Goal: Information Seeking & Learning: Learn about a topic

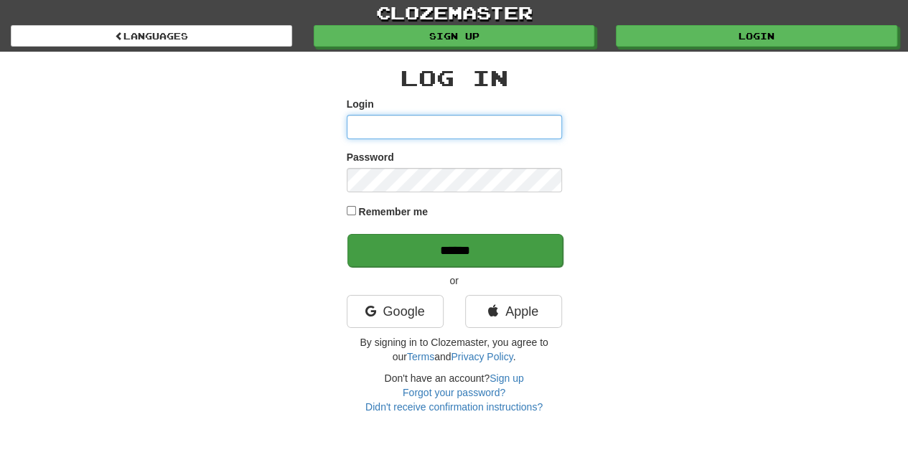
type input "****"
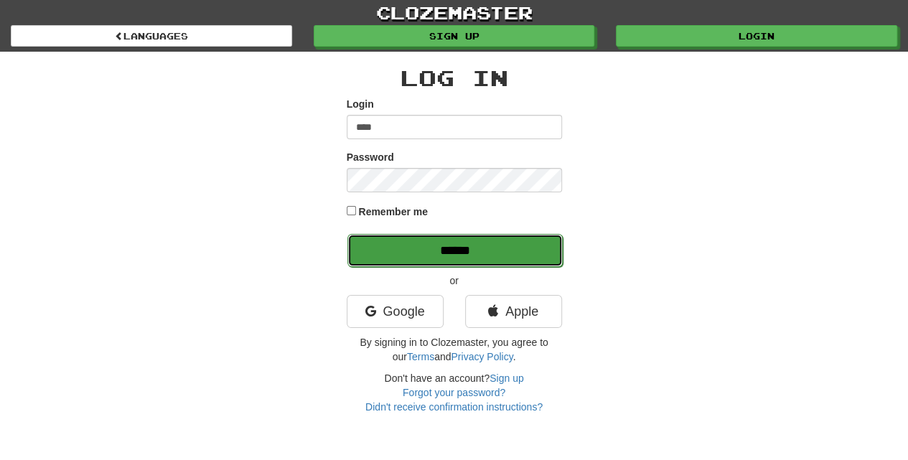
click at [448, 250] on input "******" at bounding box center [454, 250] width 215 height 33
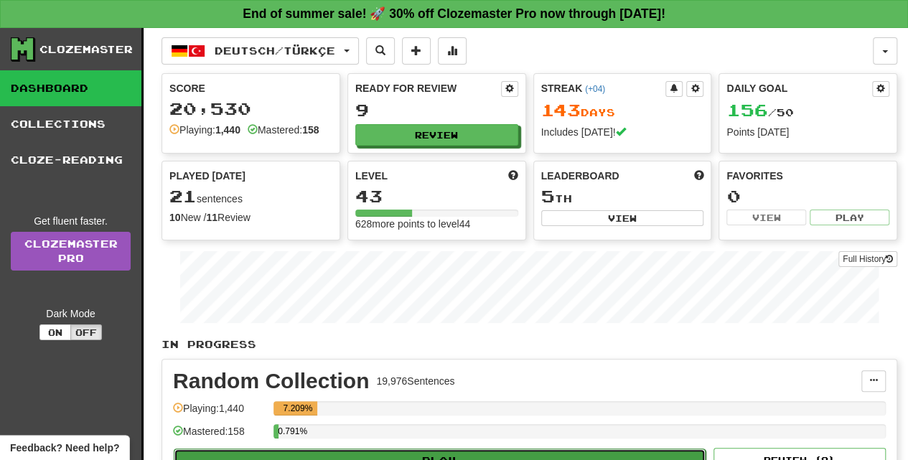
click at [421, 449] on button "Play" at bounding box center [440, 460] width 532 height 24
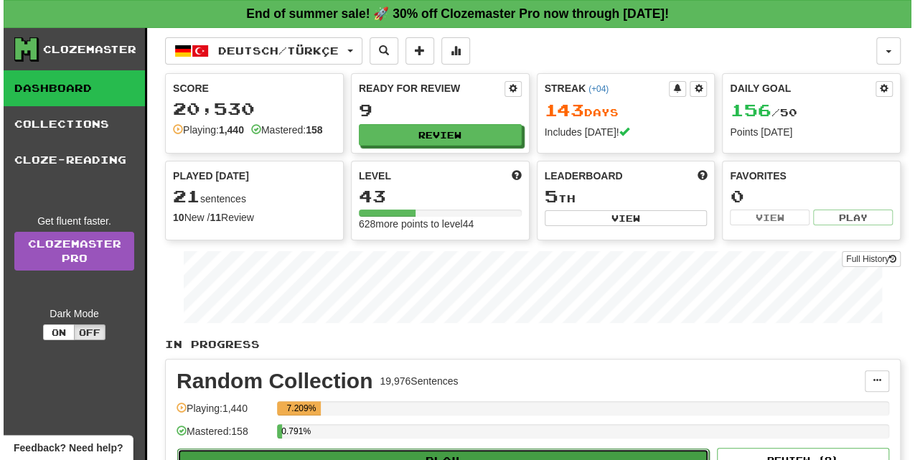
select select "**"
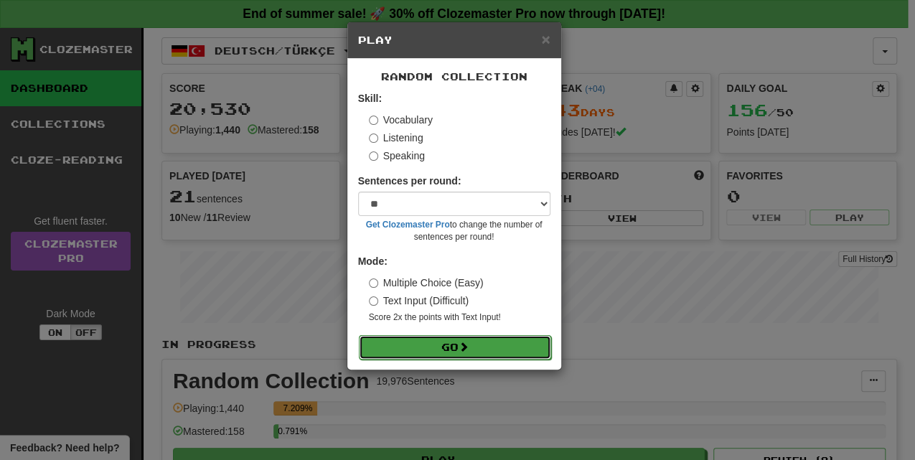
click at [462, 341] on span at bounding box center [463, 346] width 10 height 10
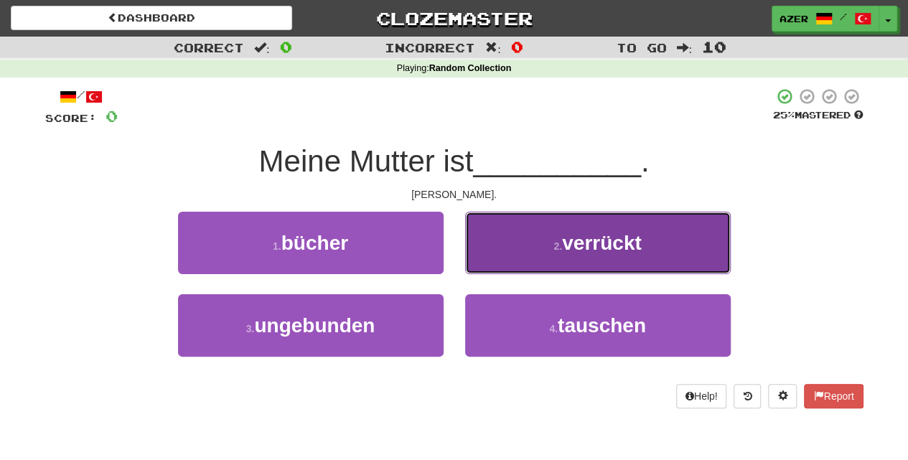
click at [600, 242] on span "verrückt" at bounding box center [602, 243] width 80 height 22
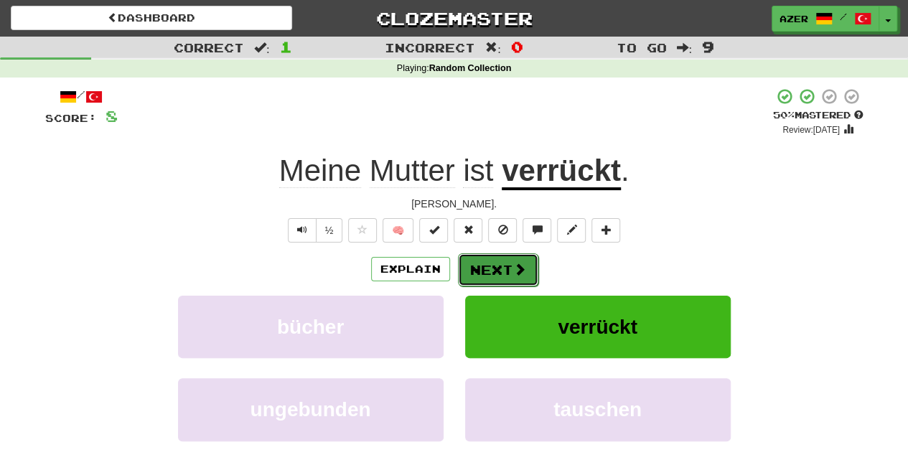
click at [513, 264] on span at bounding box center [519, 269] width 13 height 13
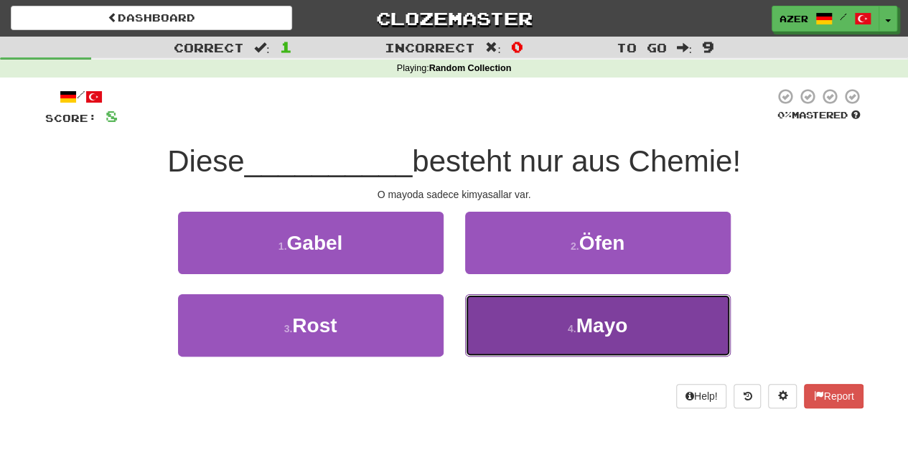
click at [573, 320] on button "4 . Mayo" at bounding box center [597, 325] width 265 height 62
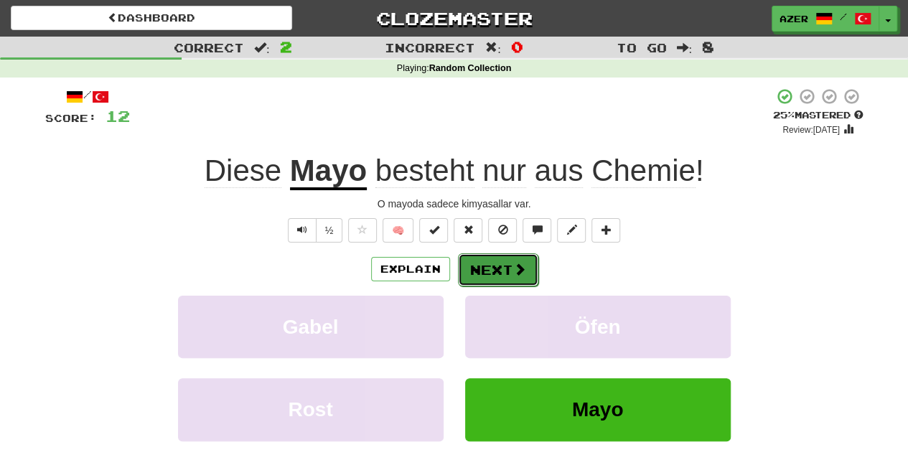
click at [494, 268] on button "Next" at bounding box center [498, 269] width 80 height 33
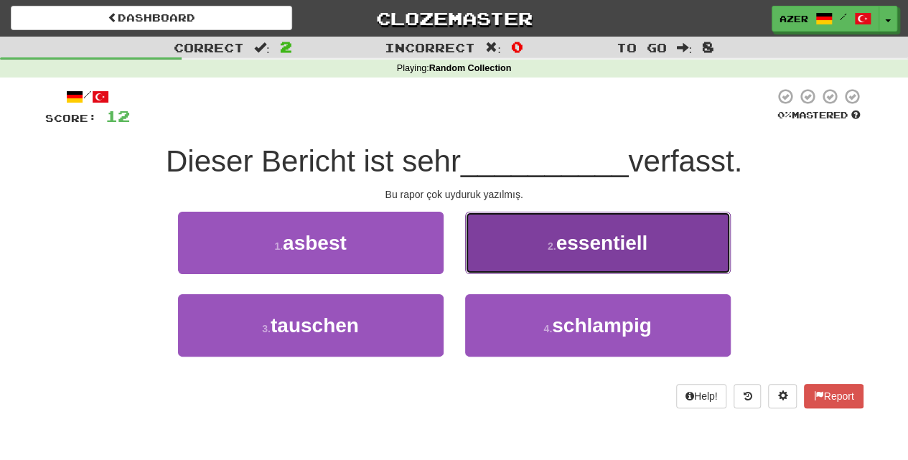
click at [626, 254] on button "2 . essentiell" at bounding box center [597, 243] width 265 height 62
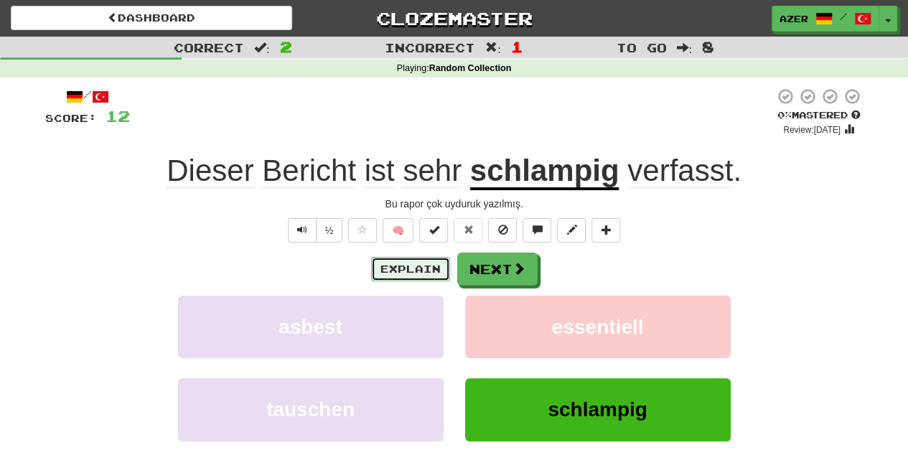
click at [425, 271] on button "Explain" at bounding box center [410, 269] width 79 height 24
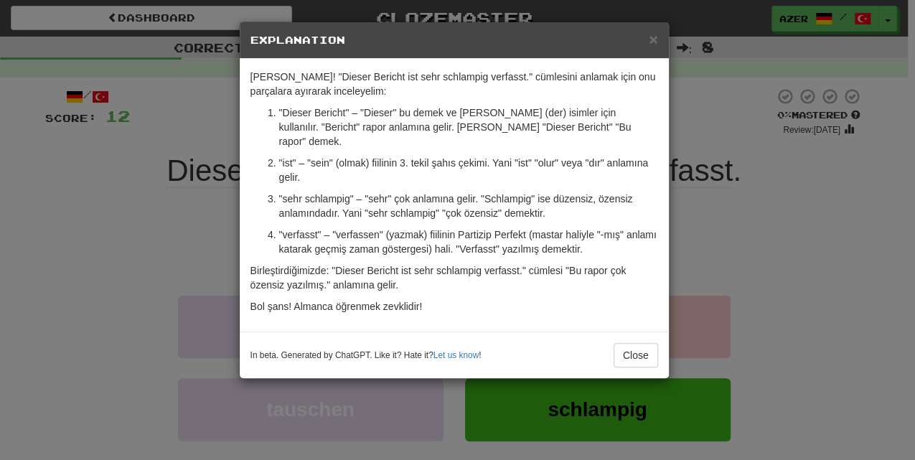
click at [583, 240] on p ""verfasst" – "verfassen" (yazmak) fiilinin Partizip Perfekt (mastar haliyle "-m…" at bounding box center [468, 241] width 379 height 29
click at [631, 345] on button "Close" at bounding box center [635, 355] width 44 height 24
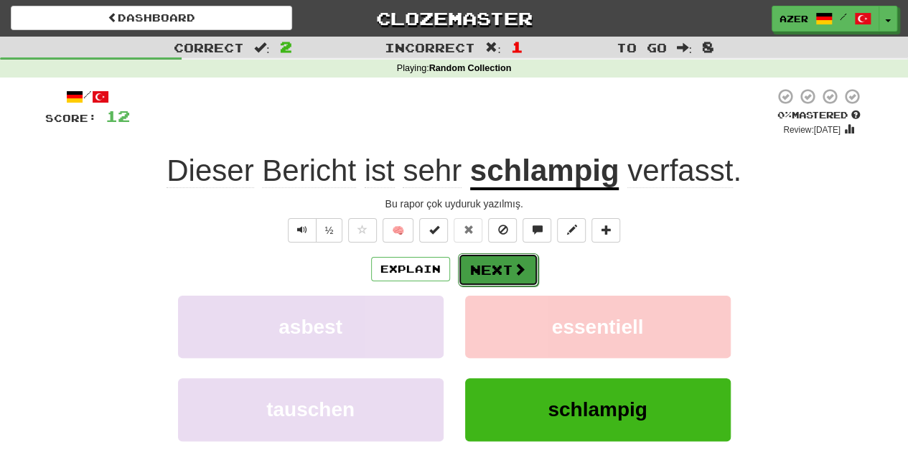
click at [485, 270] on button "Next" at bounding box center [498, 269] width 80 height 33
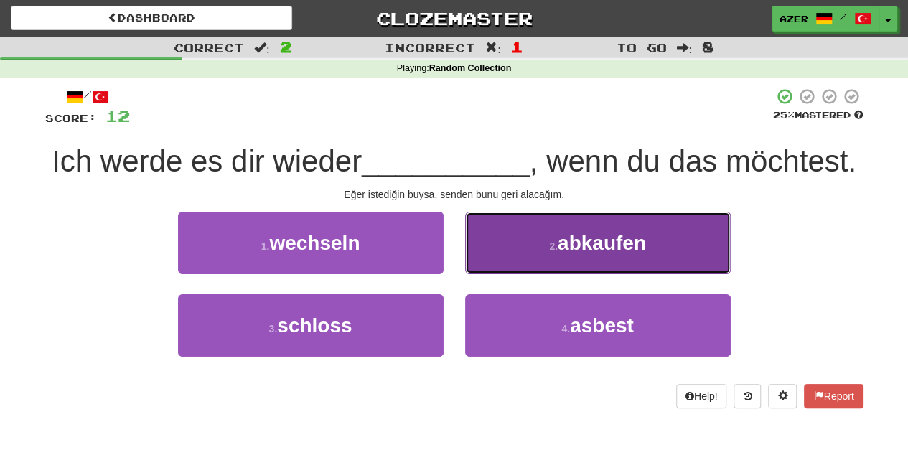
click at [627, 246] on span "abkaufen" at bounding box center [601, 243] width 88 height 22
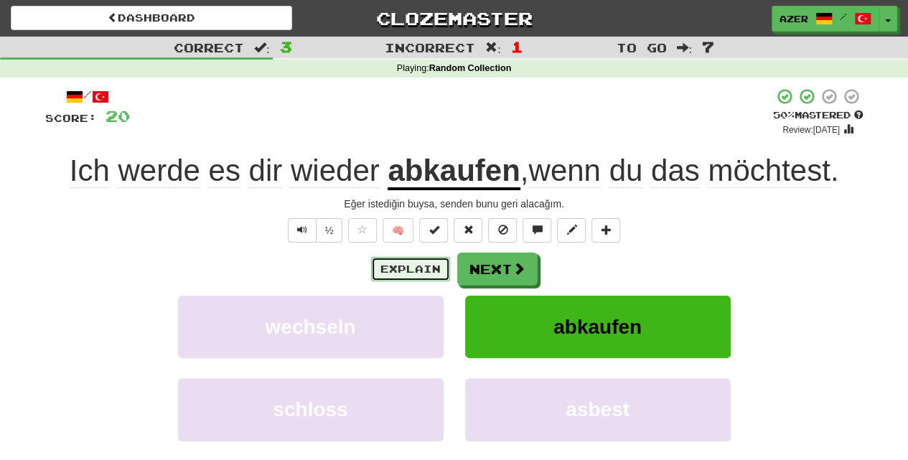
click at [387, 270] on button "Explain" at bounding box center [410, 269] width 79 height 24
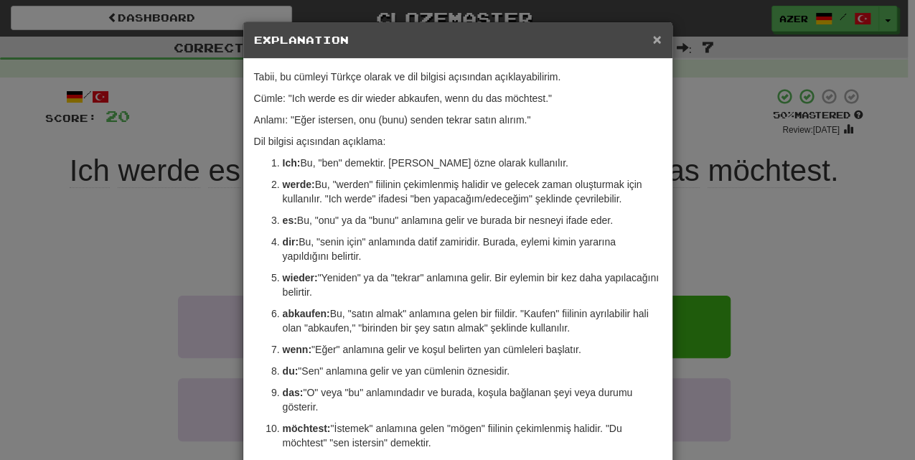
click at [652, 36] on span "×" at bounding box center [656, 39] width 9 height 17
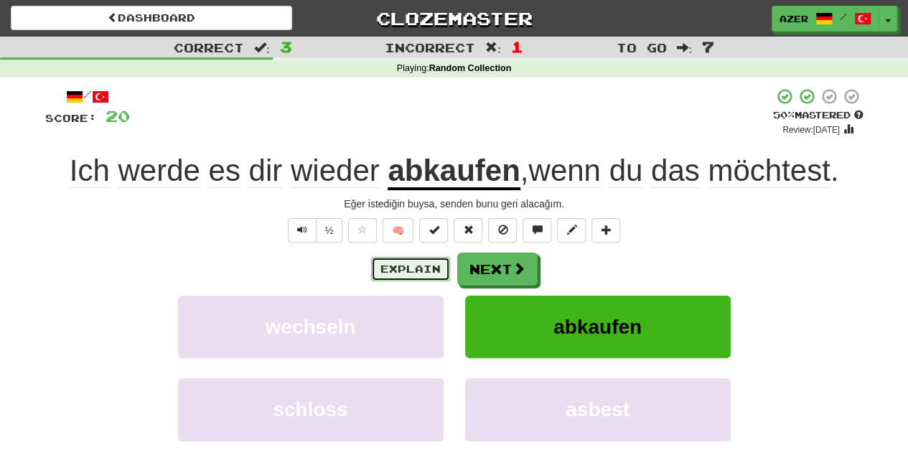
click at [417, 265] on button "Explain" at bounding box center [410, 269] width 79 height 24
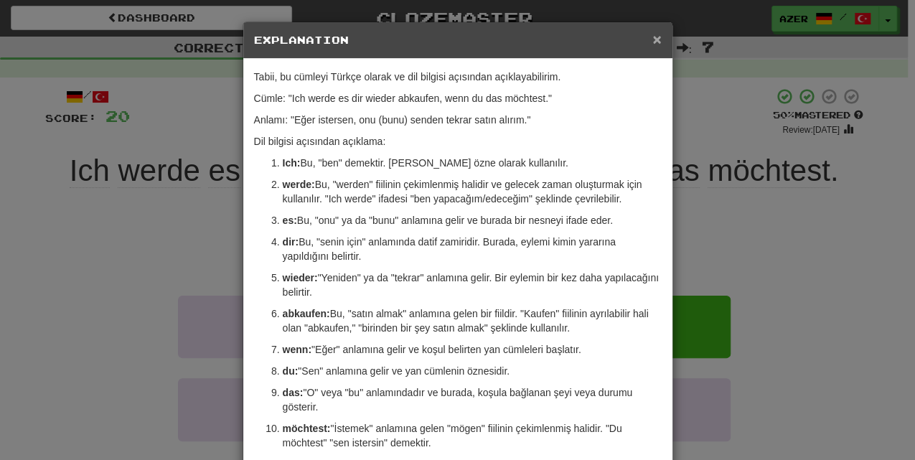
click at [656, 33] on span "×" at bounding box center [656, 39] width 9 height 17
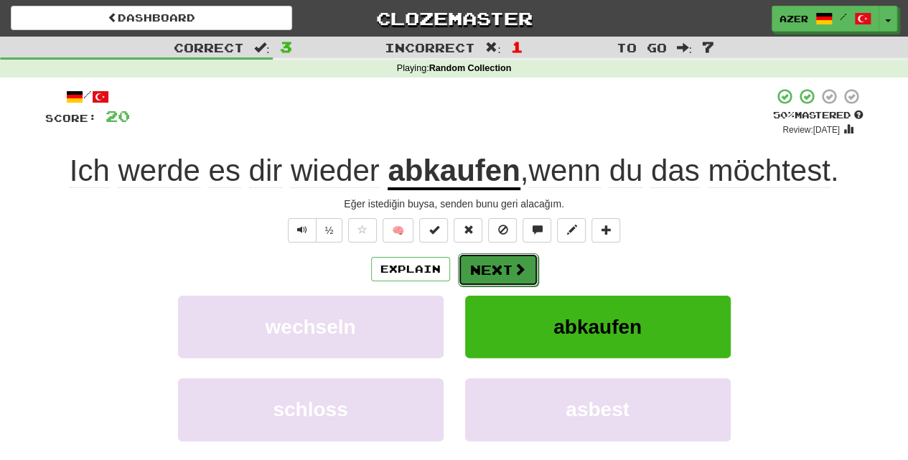
click at [499, 268] on button "Next" at bounding box center [498, 269] width 80 height 33
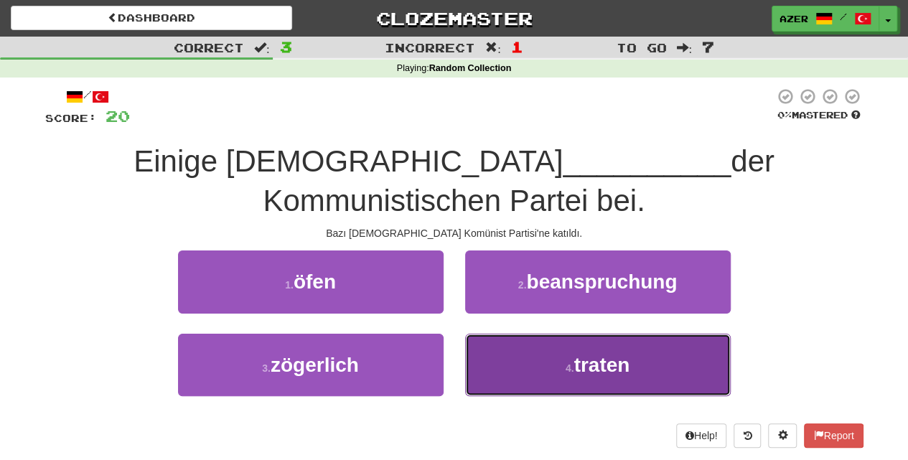
click at [594, 390] on button "4 . traten" at bounding box center [597, 365] width 265 height 62
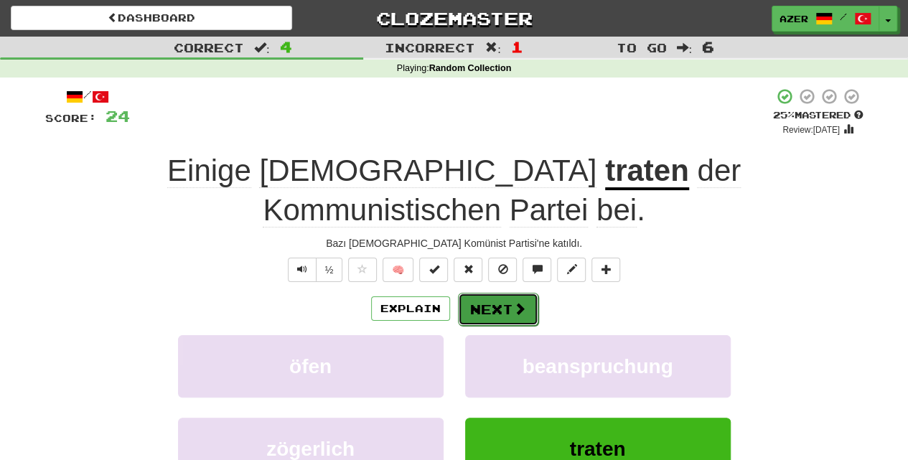
click at [486, 293] on button "Next" at bounding box center [498, 309] width 80 height 33
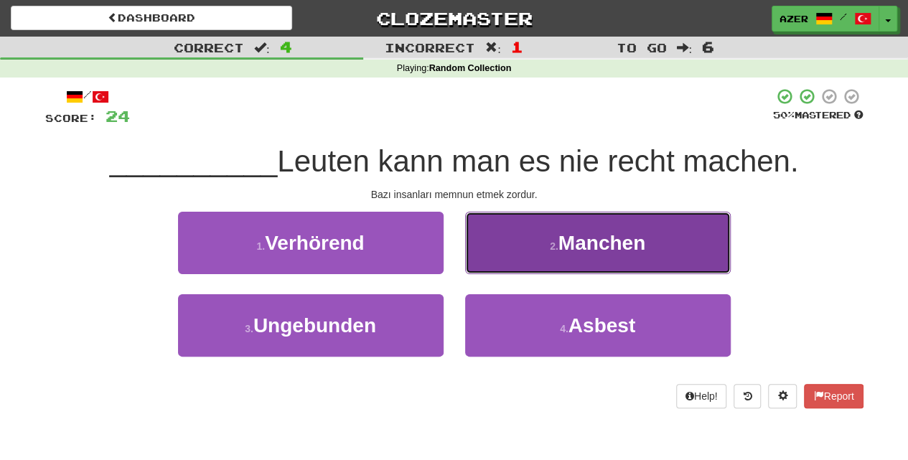
click at [615, 250] on span "Manchen" at bounding box center [601, 243] width 87 height 22
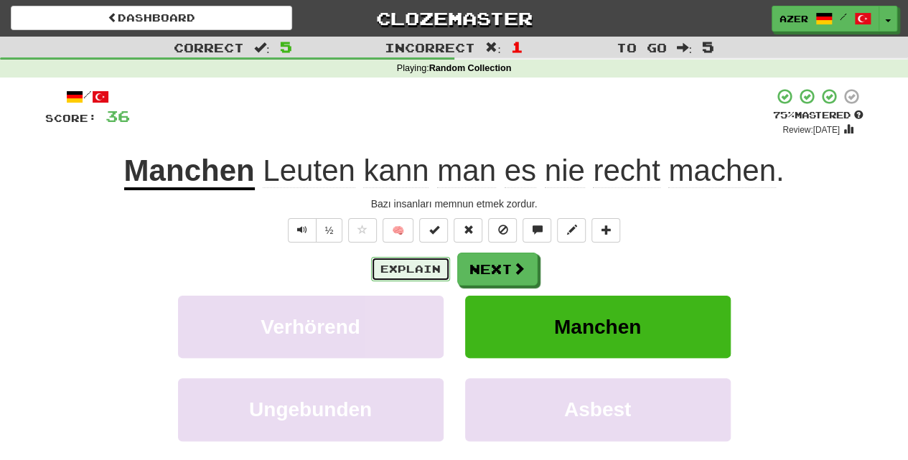
click at [388, 272] on button "Explain" at bounding box center [410, 269] width 79 height 24
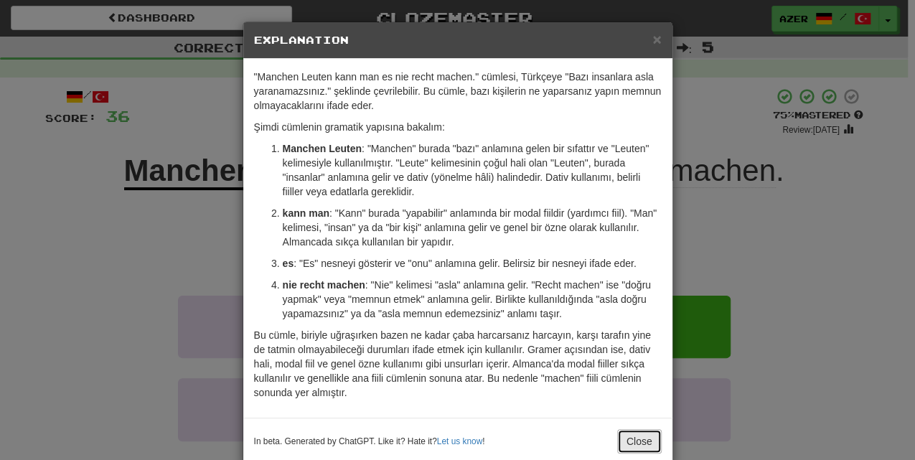
click at [623, 446] on button "Close" at bounding box center [639, 441] width 44 height 24
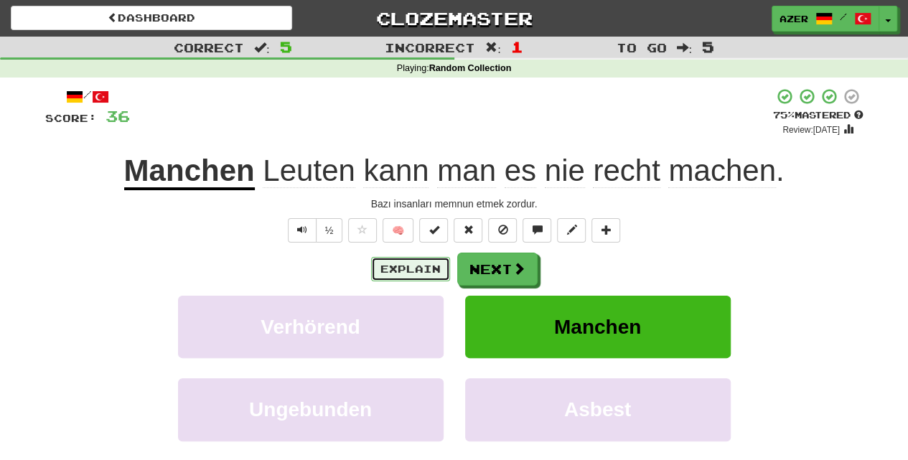
click at [406, 265] on button "Explain" at bounding box center [410, 269] width 79 height 24
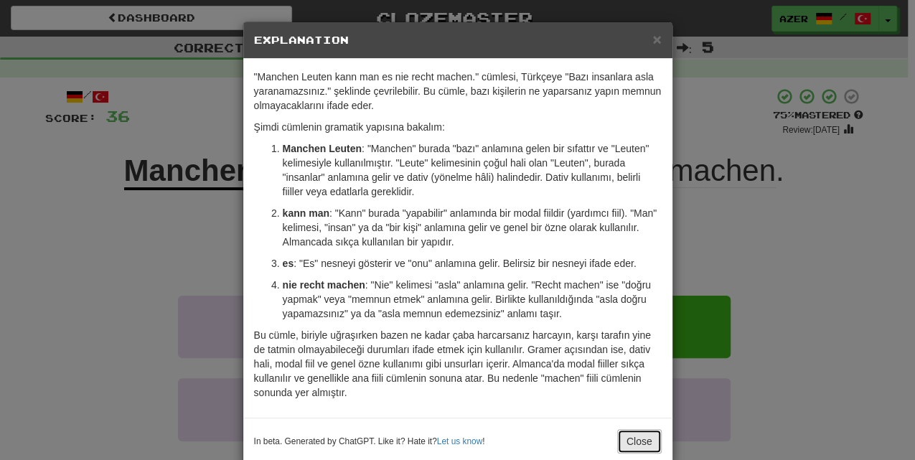
click at [644, 446] on button "Close" at bounding box center [639, 441] width 44 height 24
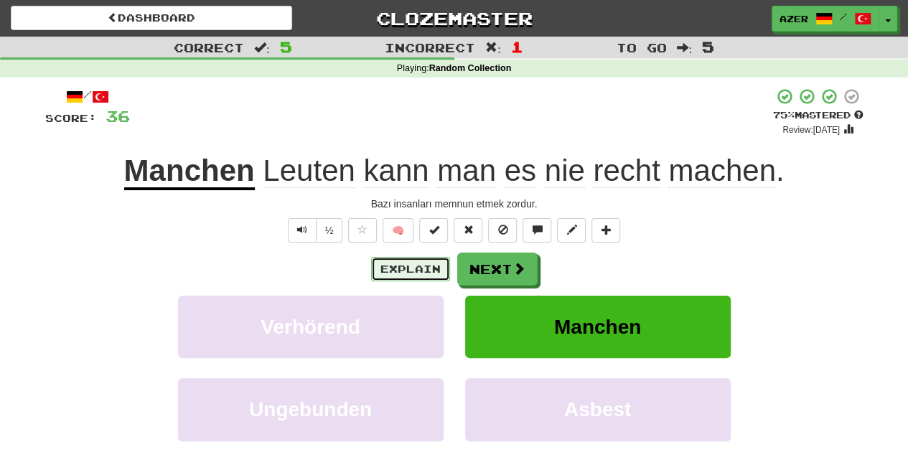
click at [403, 265] on button "Explain" at bounding box center [410, 269] width 79 height 24
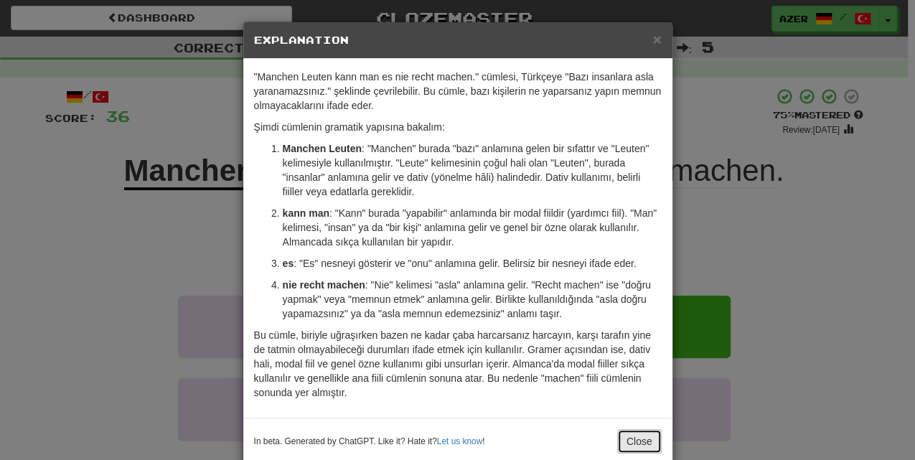
click at [623, 434] on button "Close" at bounding box center [639, 441] width 44 height 24
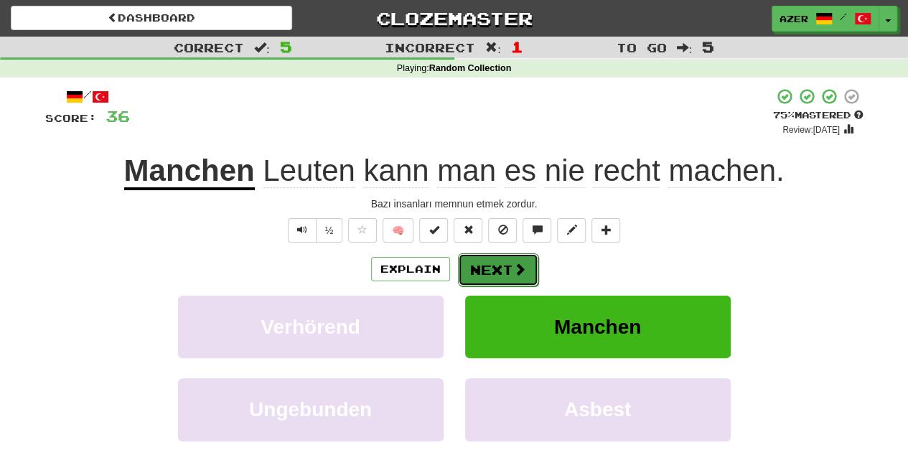
click at [514, 274] on span at bounding box center [519, 269] width 13 height 13
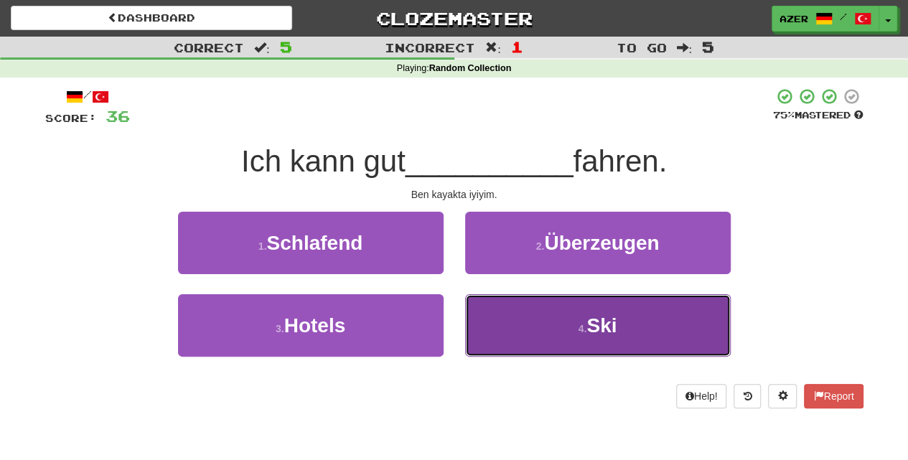
click at [600, 327] on span "Ski" at bounding box center [601, 325] width 30 height 22
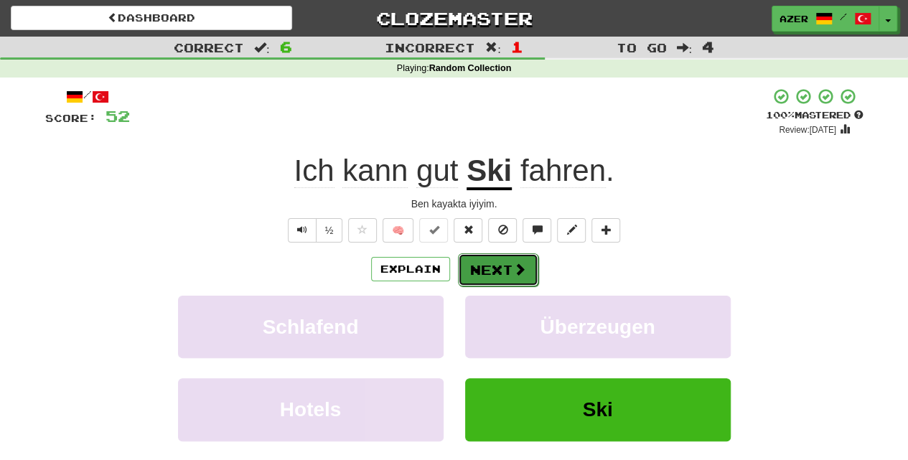
click at [494, 268] on button "Next" at bounding box center [498, 269] width 80 height 33
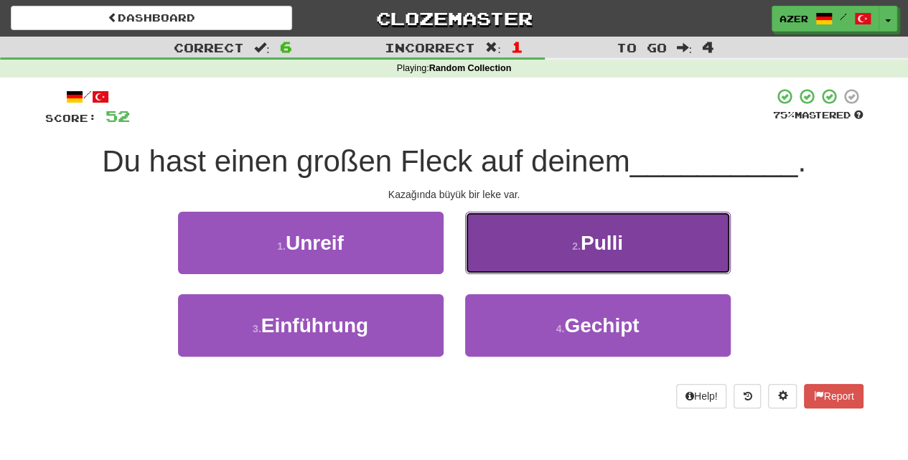
click at [596, 248] on span "Pulli" at bounding box center [601, 243] width 42 height 22
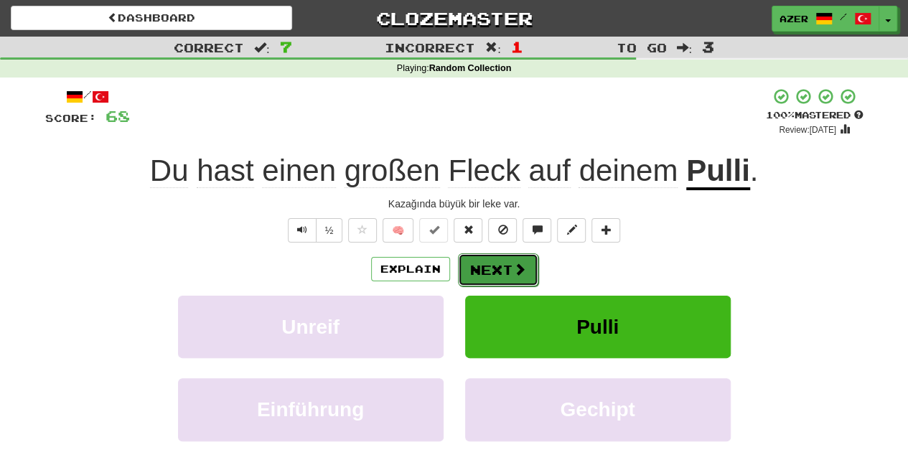
click at [492, 270] on button "Next" at bounding box center [498, 269] width 80 height 33
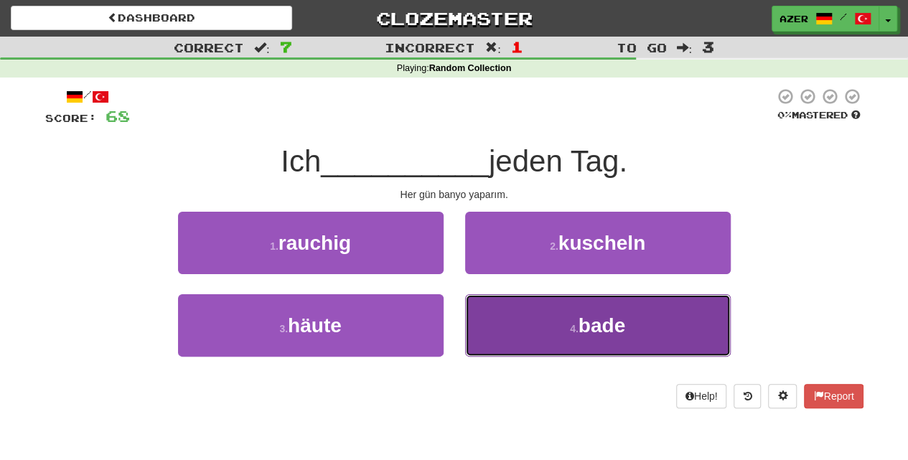
click at [613, 328] on span "bade" at bounding box center [601, 325] width 47 height 22
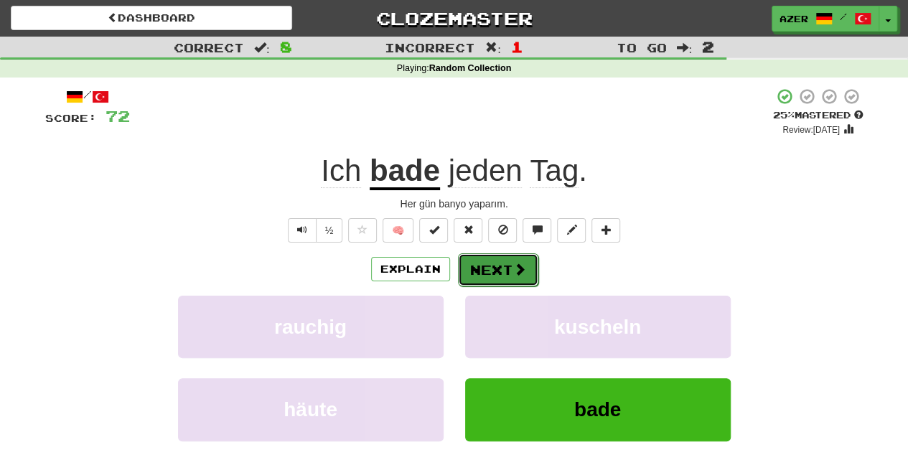
click at [496, 275] on button "Next" at bounding box center [498, 269] width 80 height 33
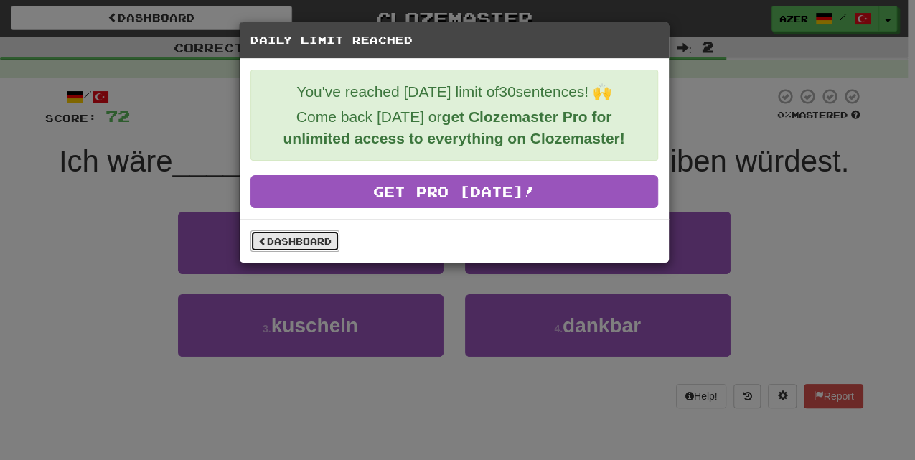
click at [286, 238] on link "Dashboard" at bounding box center [294, 241] width 89 height 22
